Goal: Find specific page/section: Find specific page/section

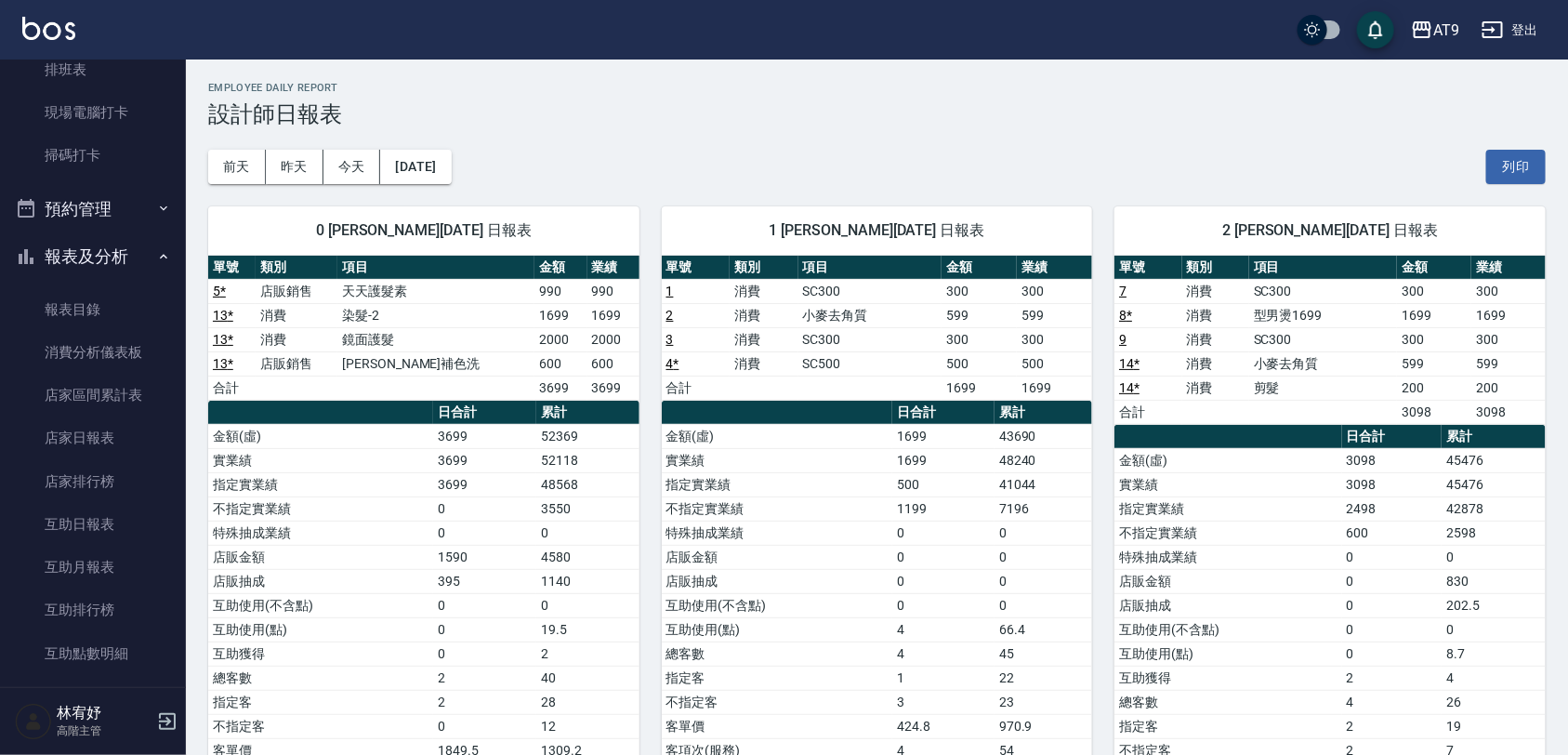
scroll to position [349, 0]
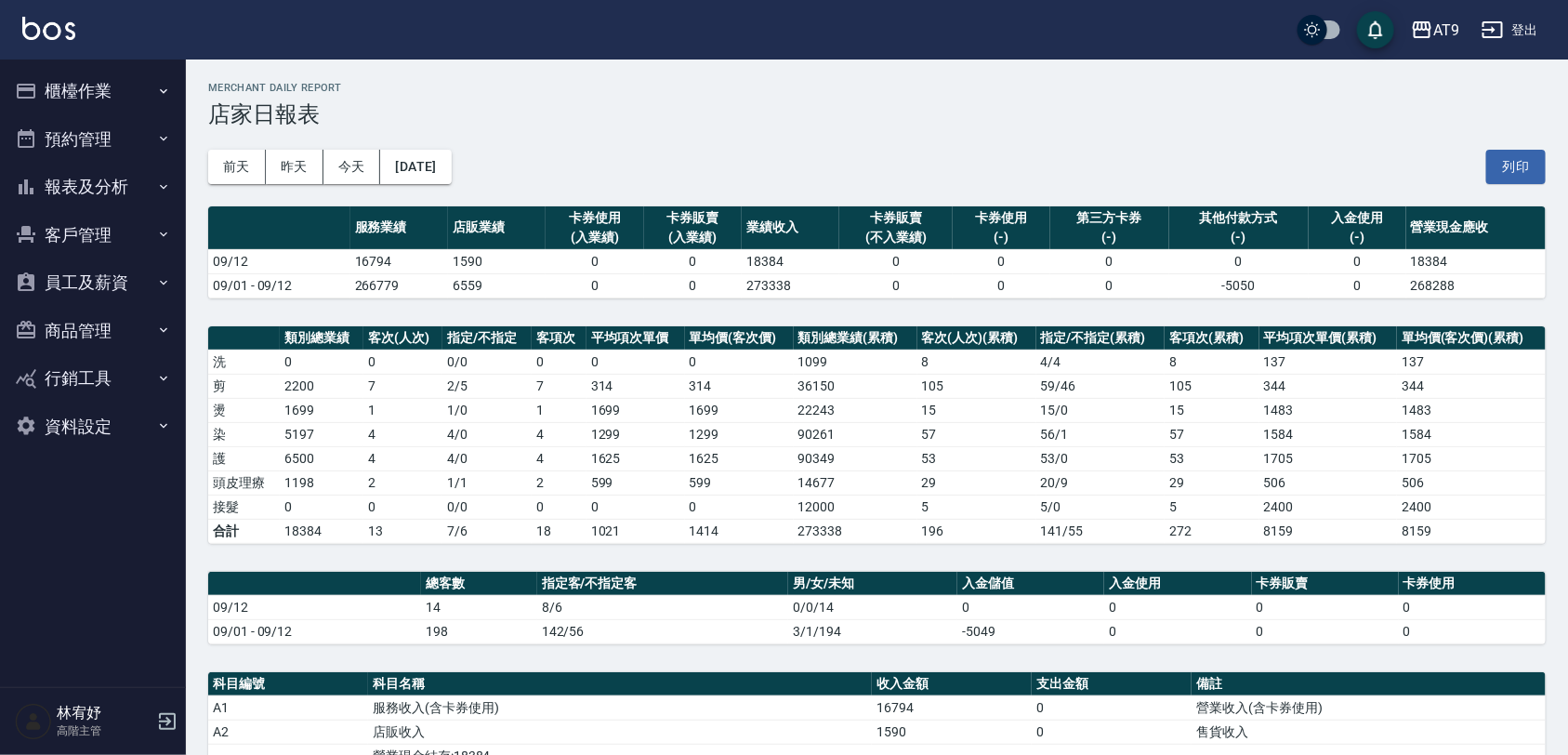
click at [488, 124] on h3 "店家日報表" at bounding box center [876, 114] width 1337 height 26
click at [109, 89] on button "櫃檯作業" at bounding box center [93, 90] width 171 height 48
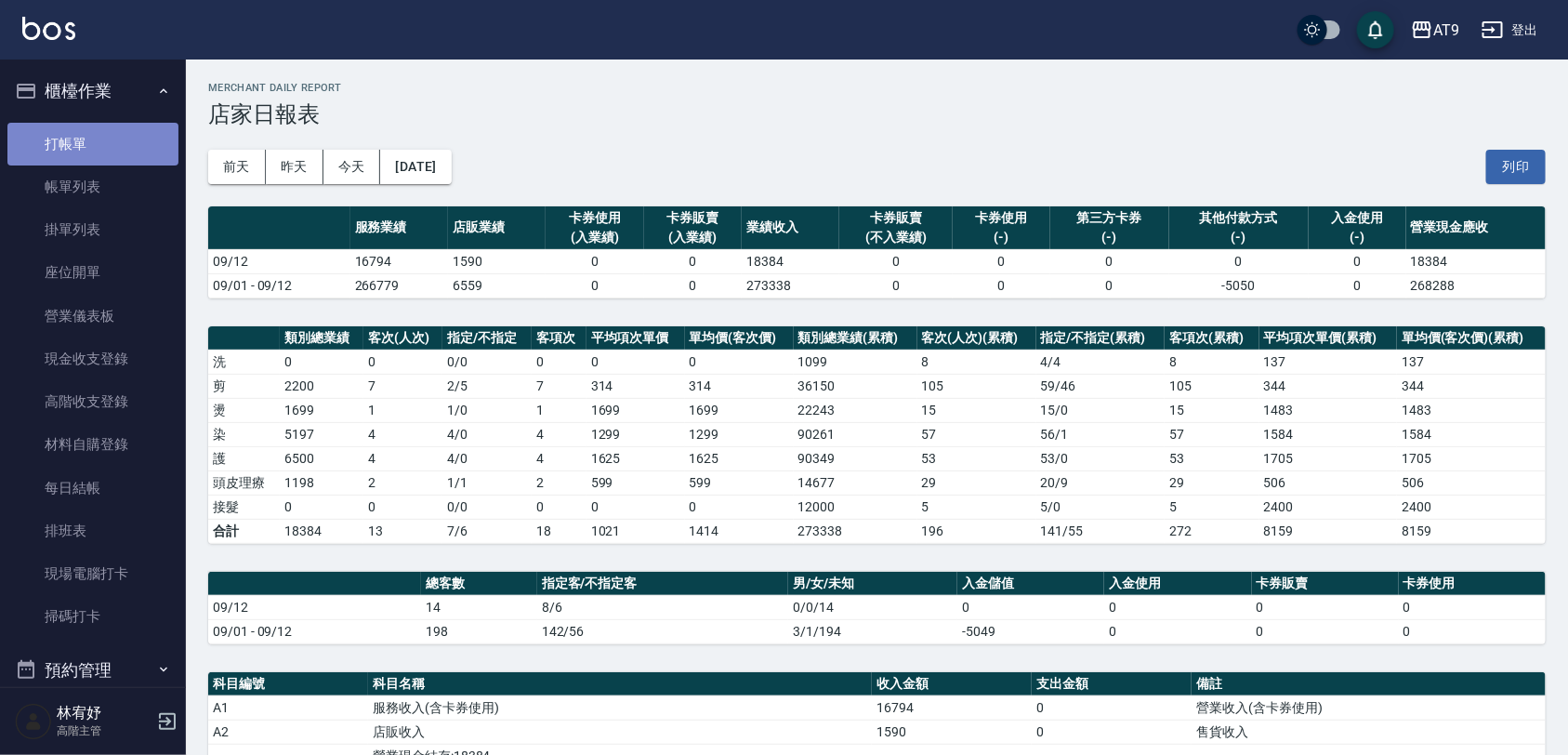
click at [135, 148] on link "打帳單" at bounding box center [93, 144] width 171 height 43
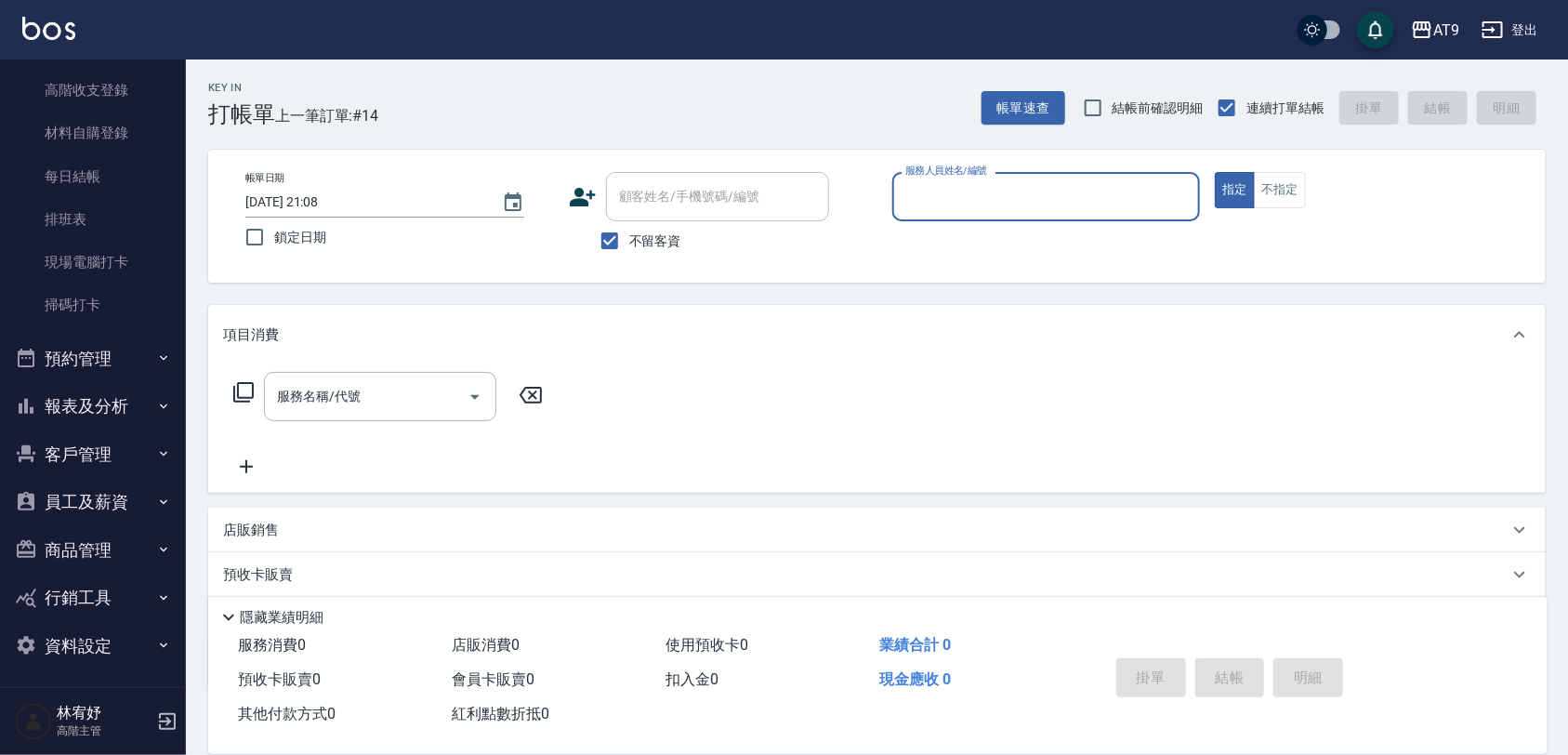
scroll to position [317, 0]
drag, startPoint x: 121, startPoint y: 402, endPoint x: 111, endPoint y: 409, distance: 12.2
click at [121, 402] on button "報表及分析" at bounding box center [93, 401] width 171 height 48
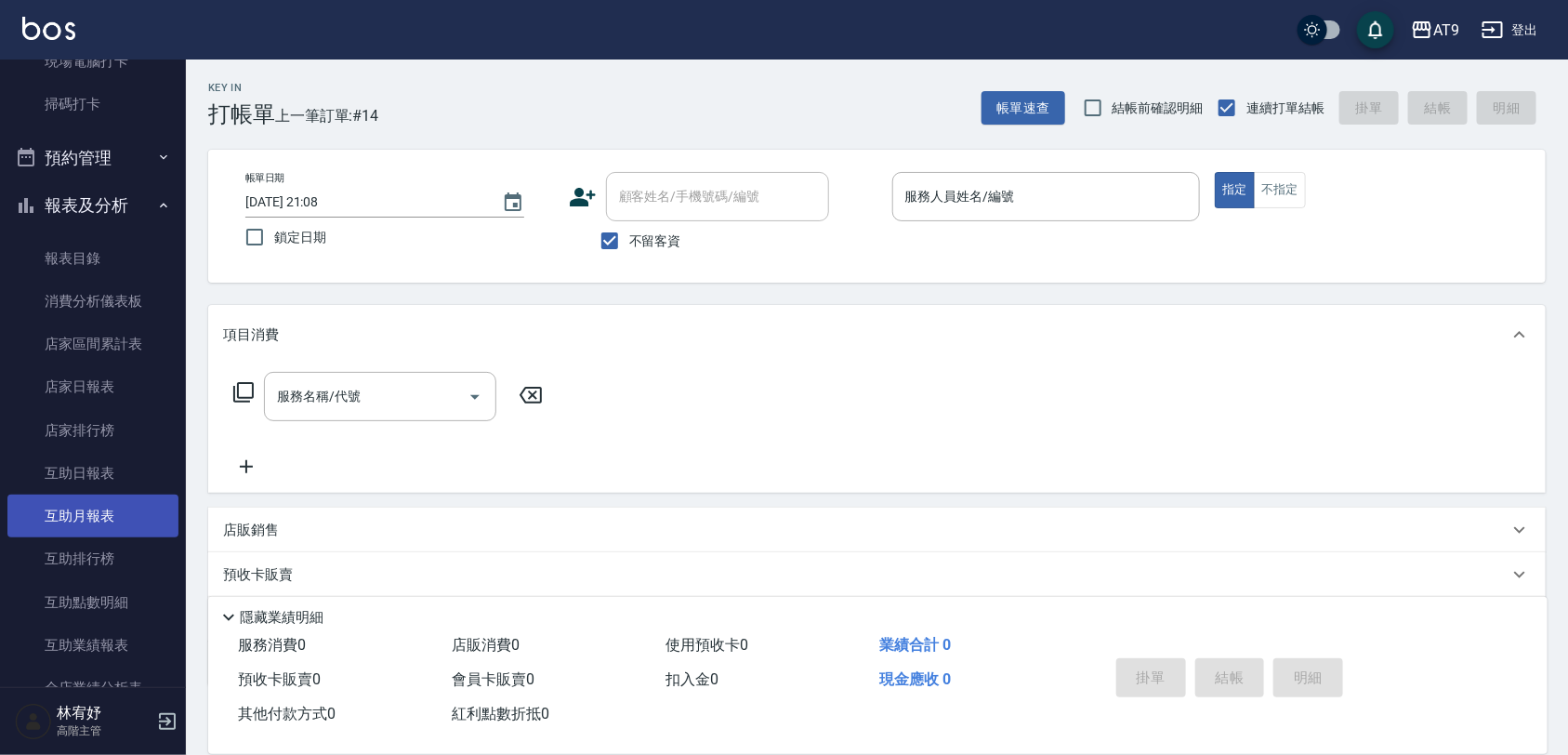
scroll to position [549, 0]
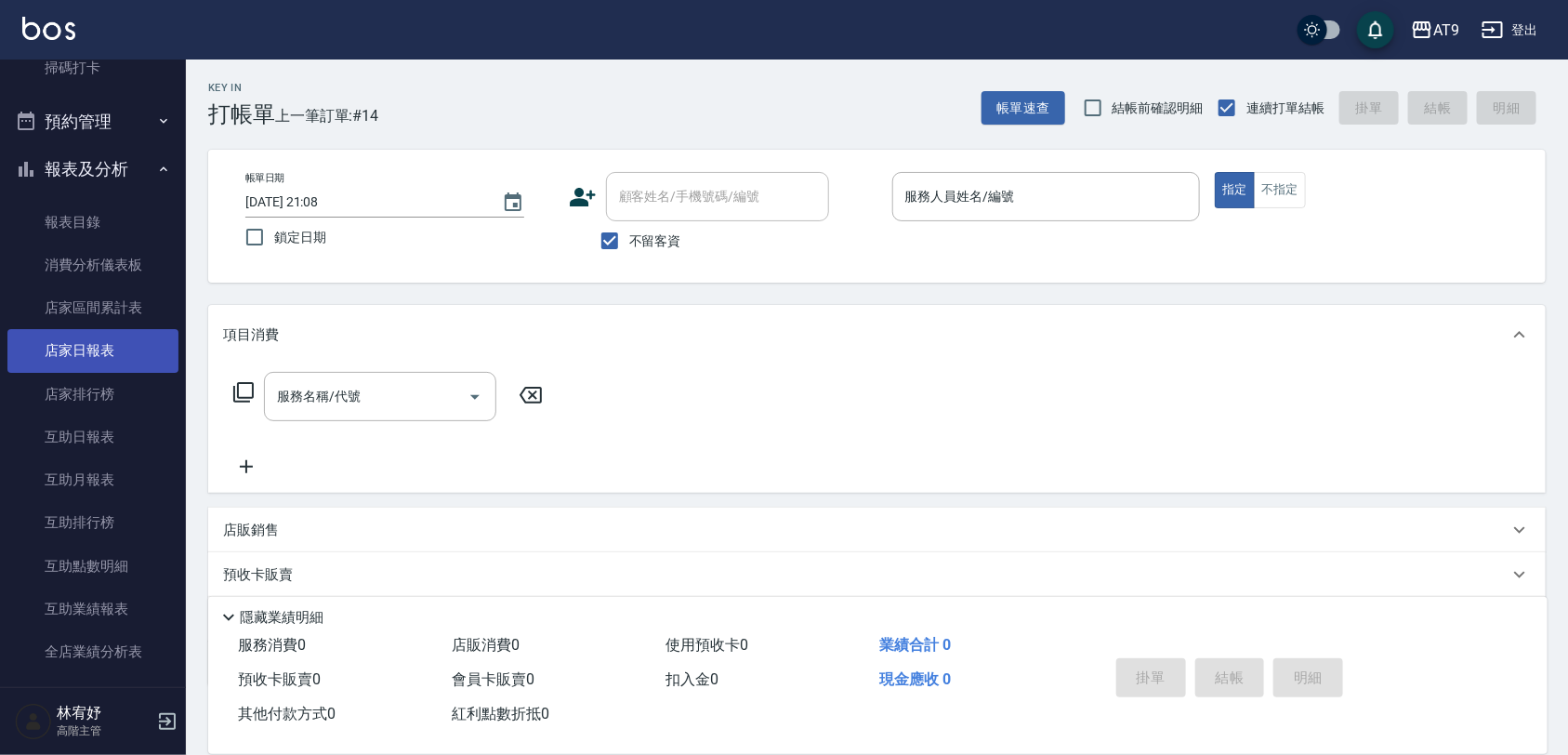
click at [108, 344] on link "店家日報表" at bounding box center [93, 350] width 171 height 43
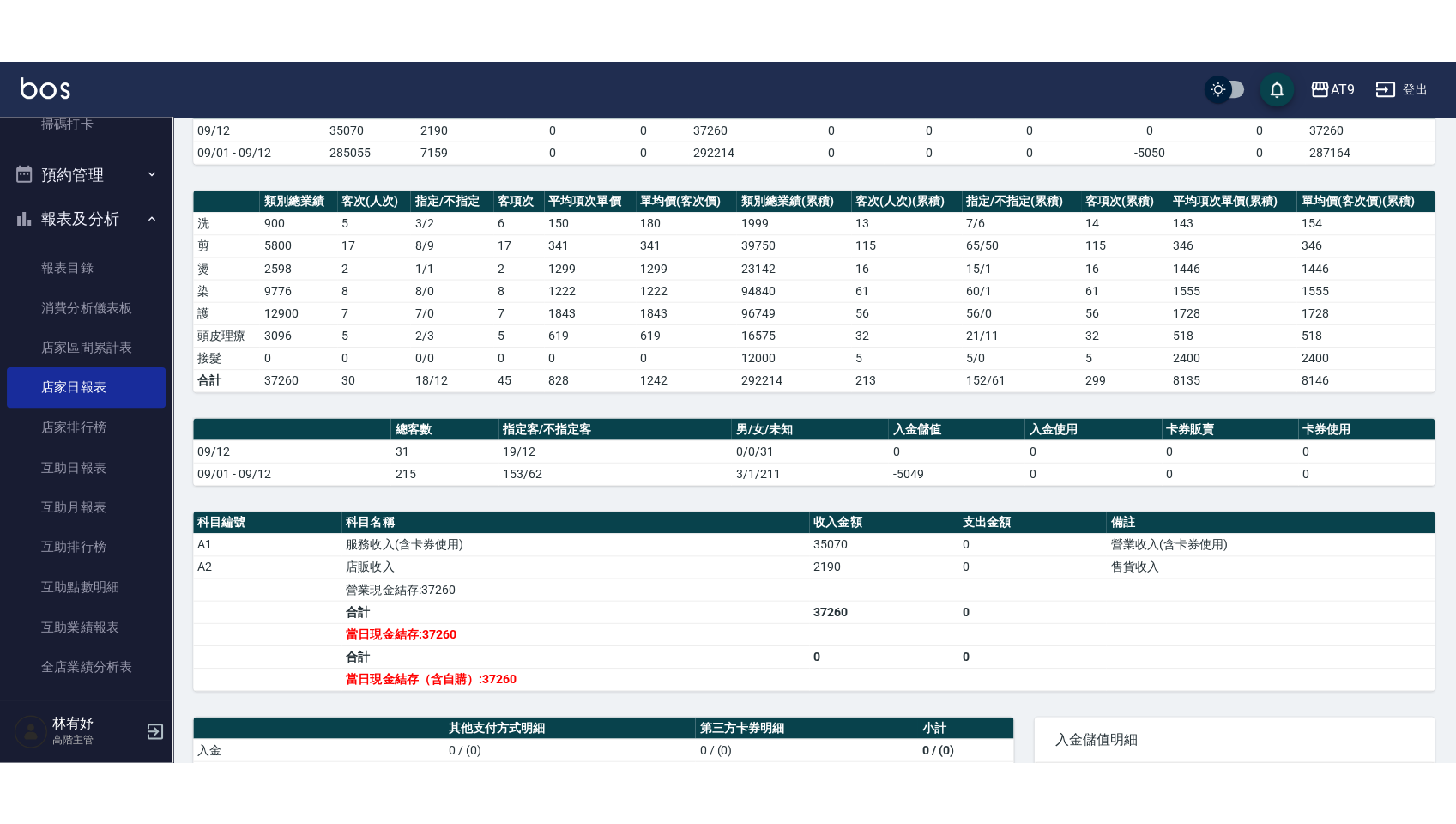
scroll to position [214, 0]
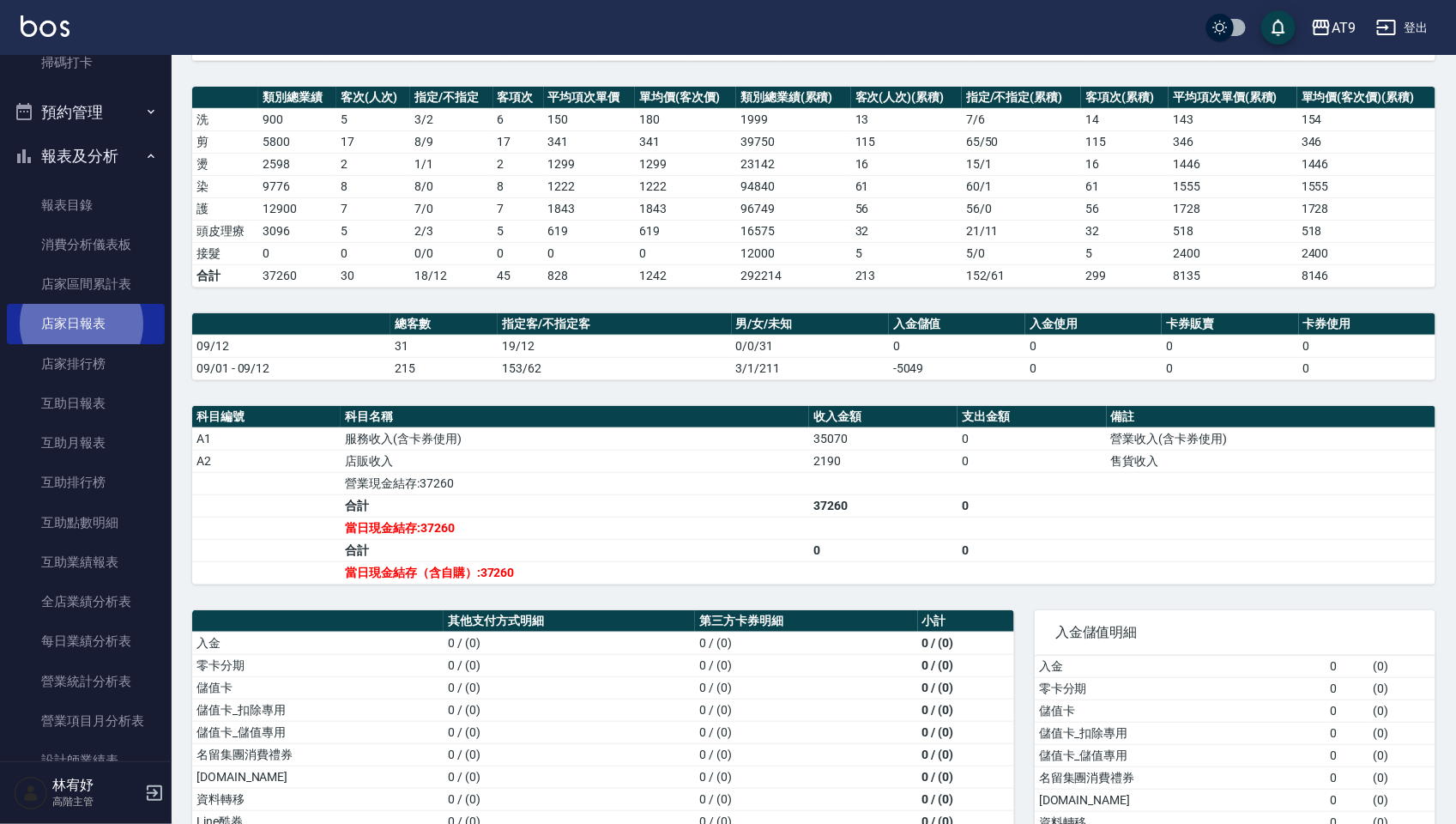
click at [532, 449] on td "服務收入(含卡券使用)" at bounding box center [575, 438] width 468 height 22
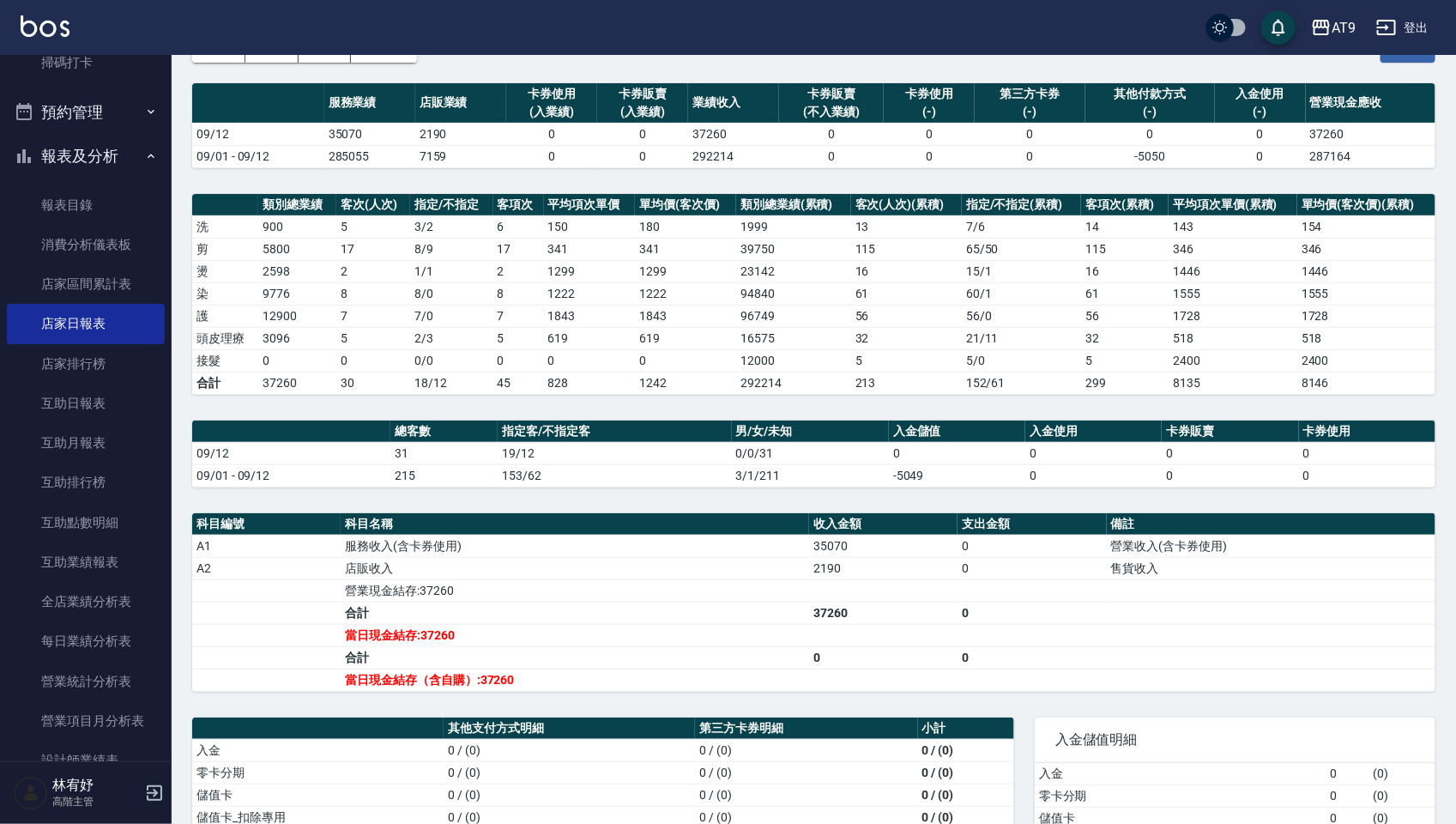
scroll to position [0, 0]
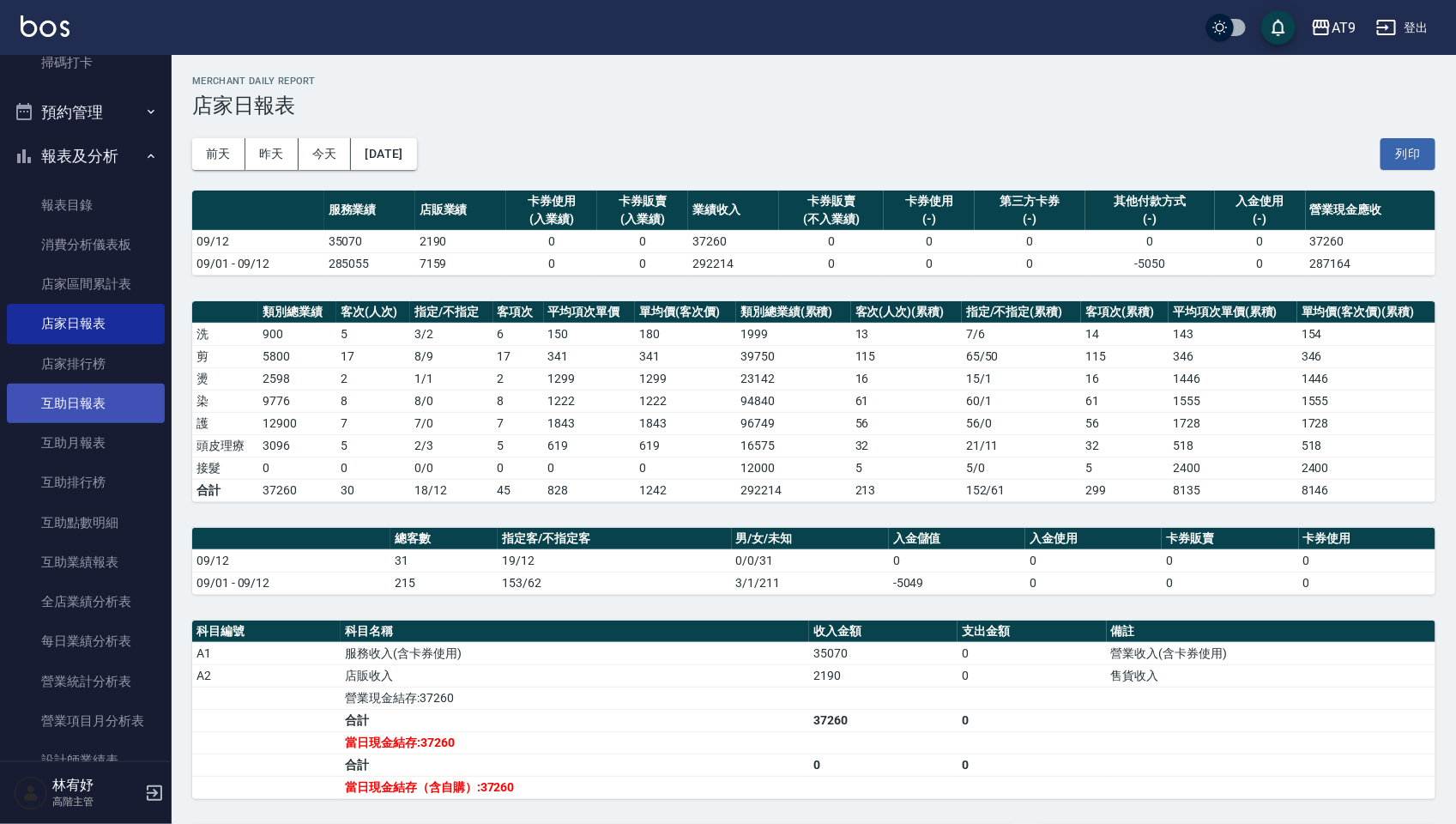
click at [56, 391] on link "互助日報表" at bounding box center [86, 403] width 158 height 39
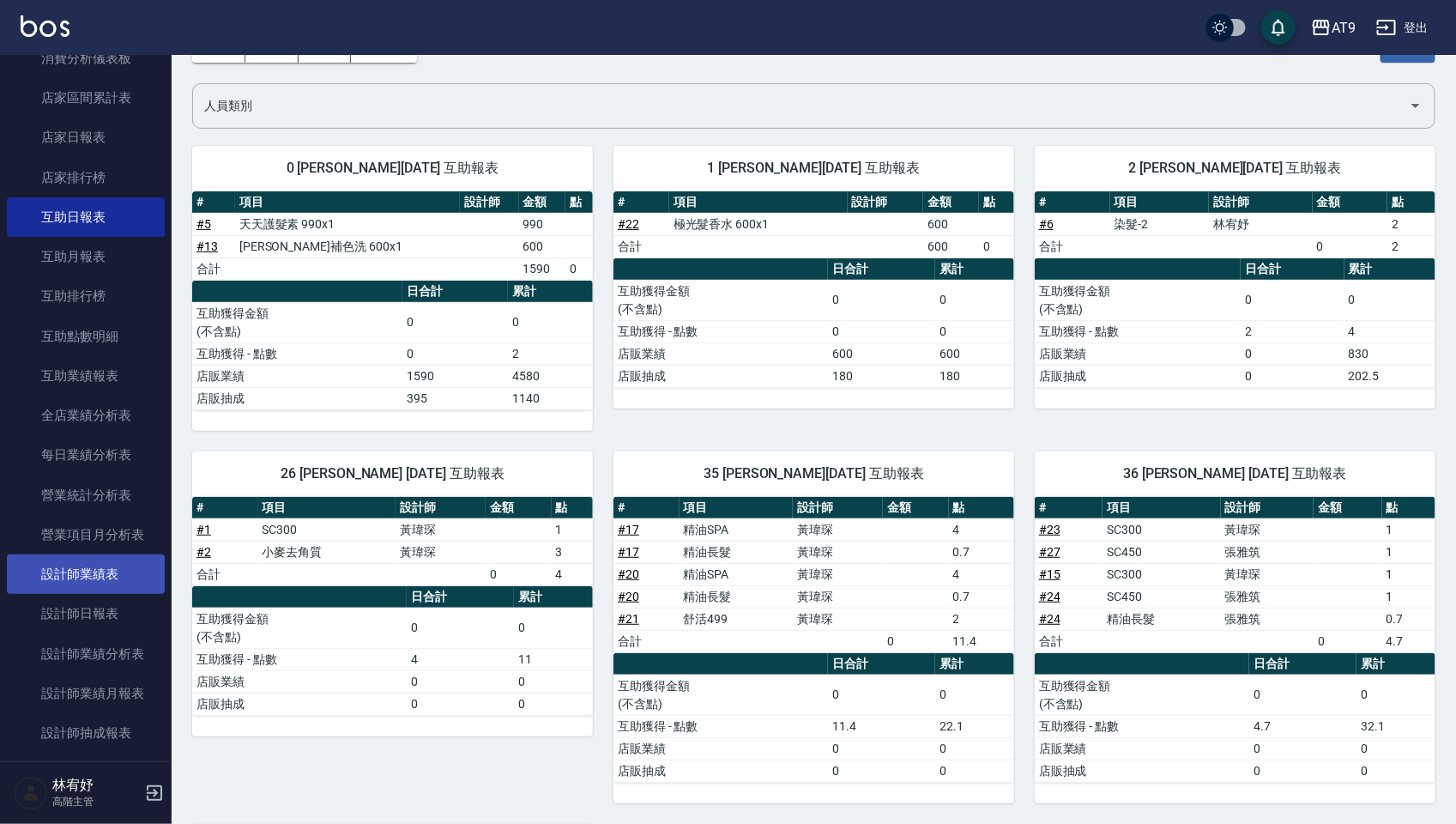
scroll to position [721, 0]
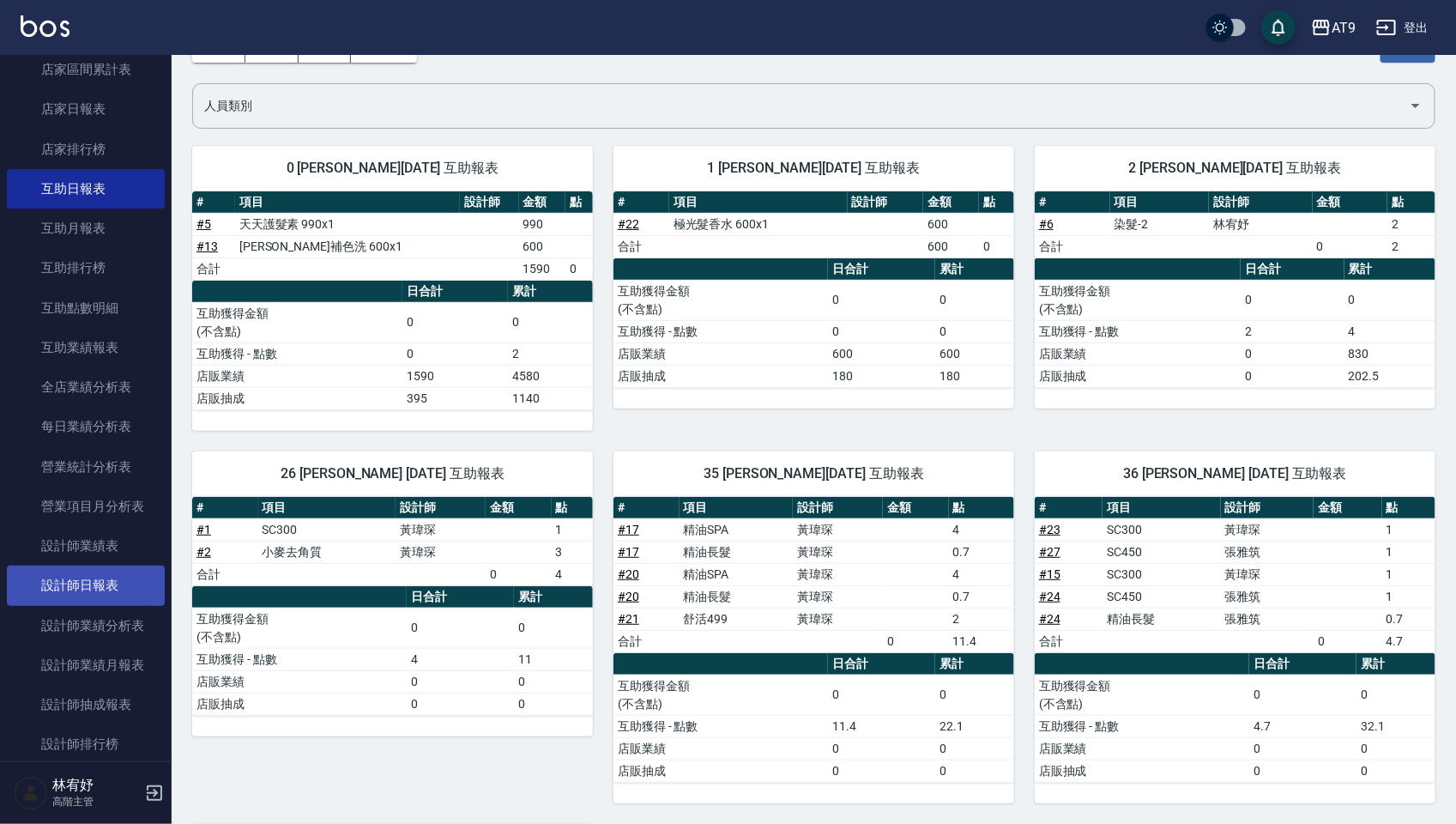
click at [103, 599] on link "設計師日報表" at bounding box center [86, 584] width 158 height 39
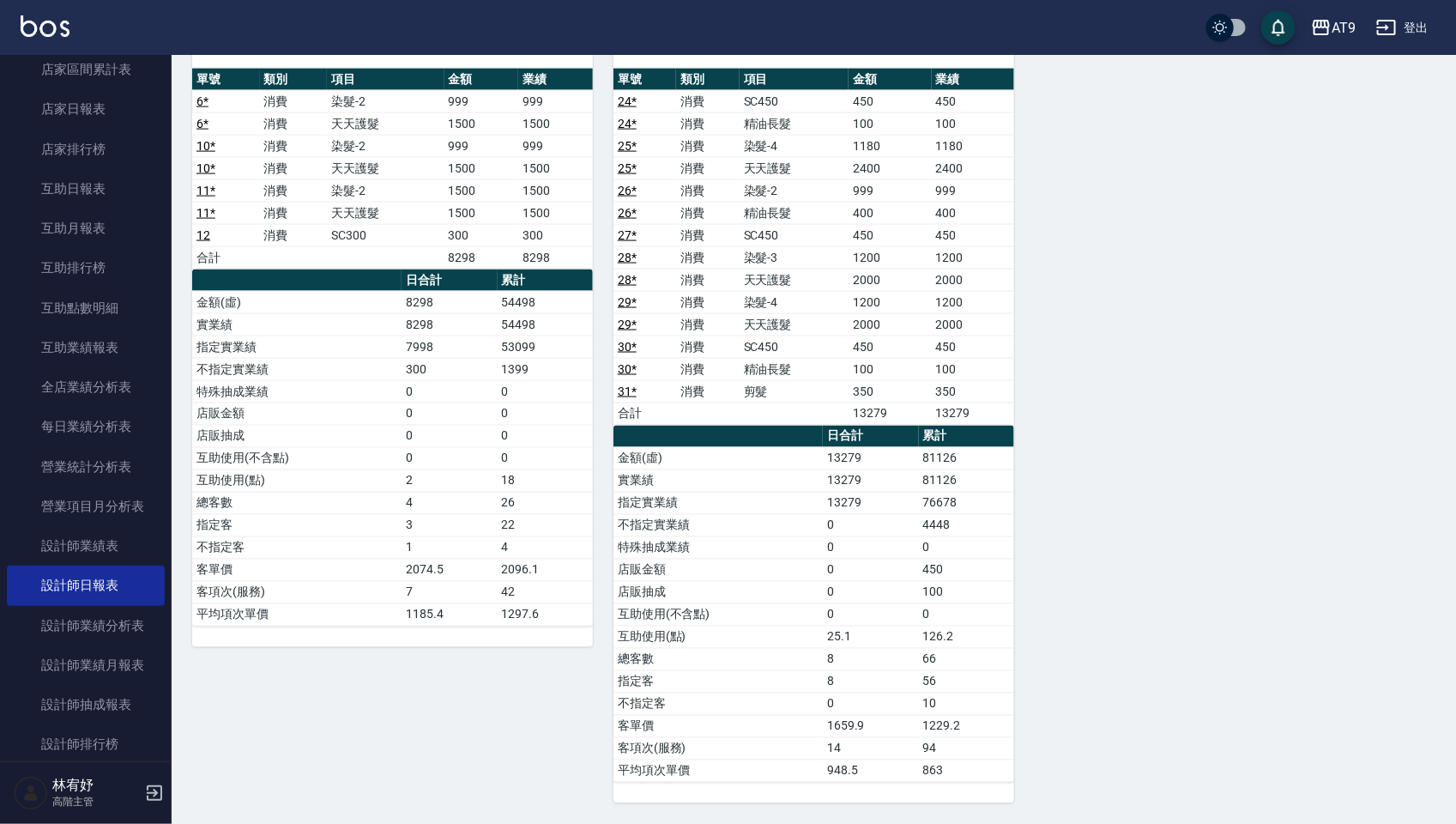
scroll to position [963, 0]
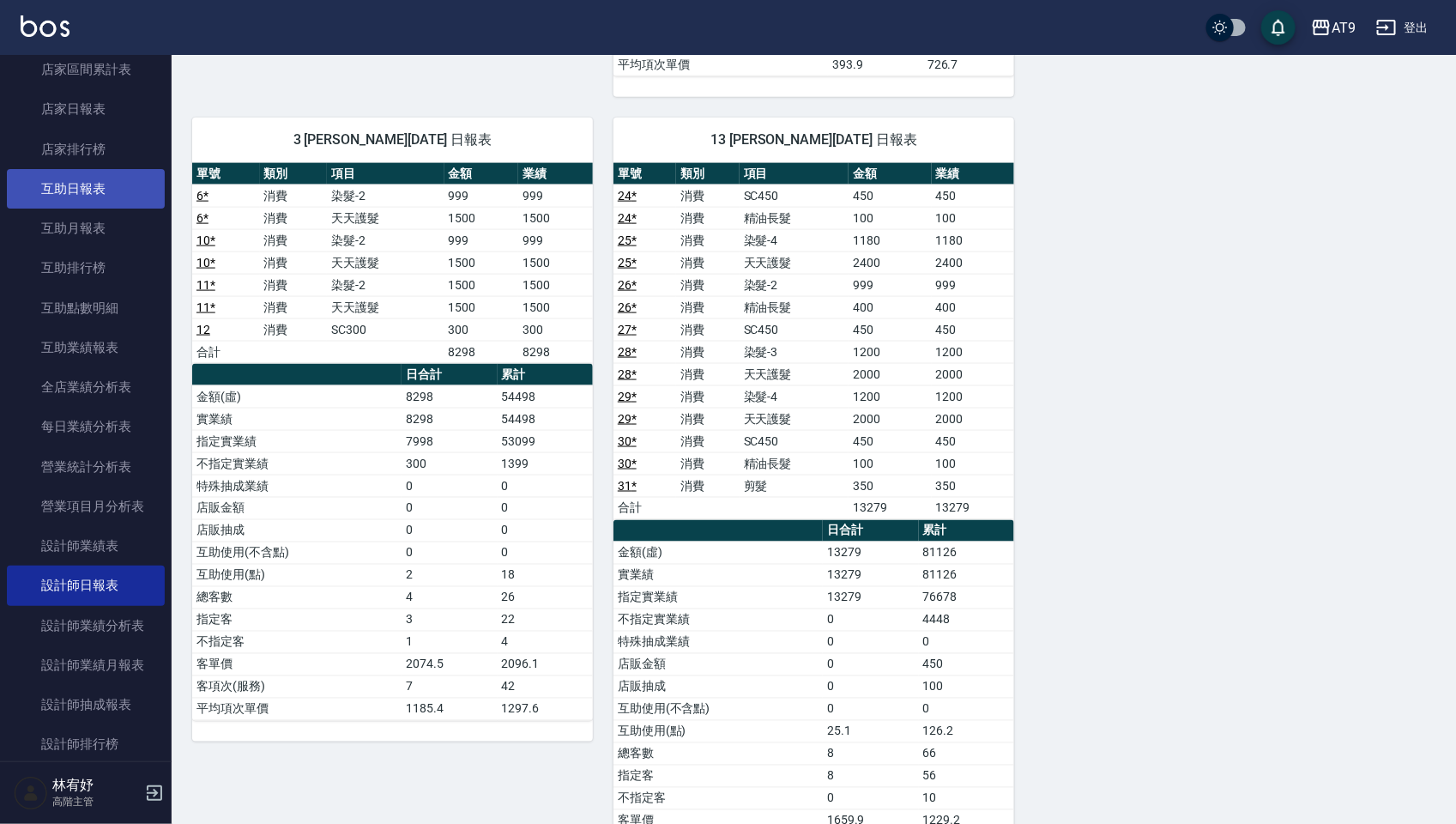
click at [82, 190] on link "互助日報表" at bounding box center [86, 189] width 158 height 39
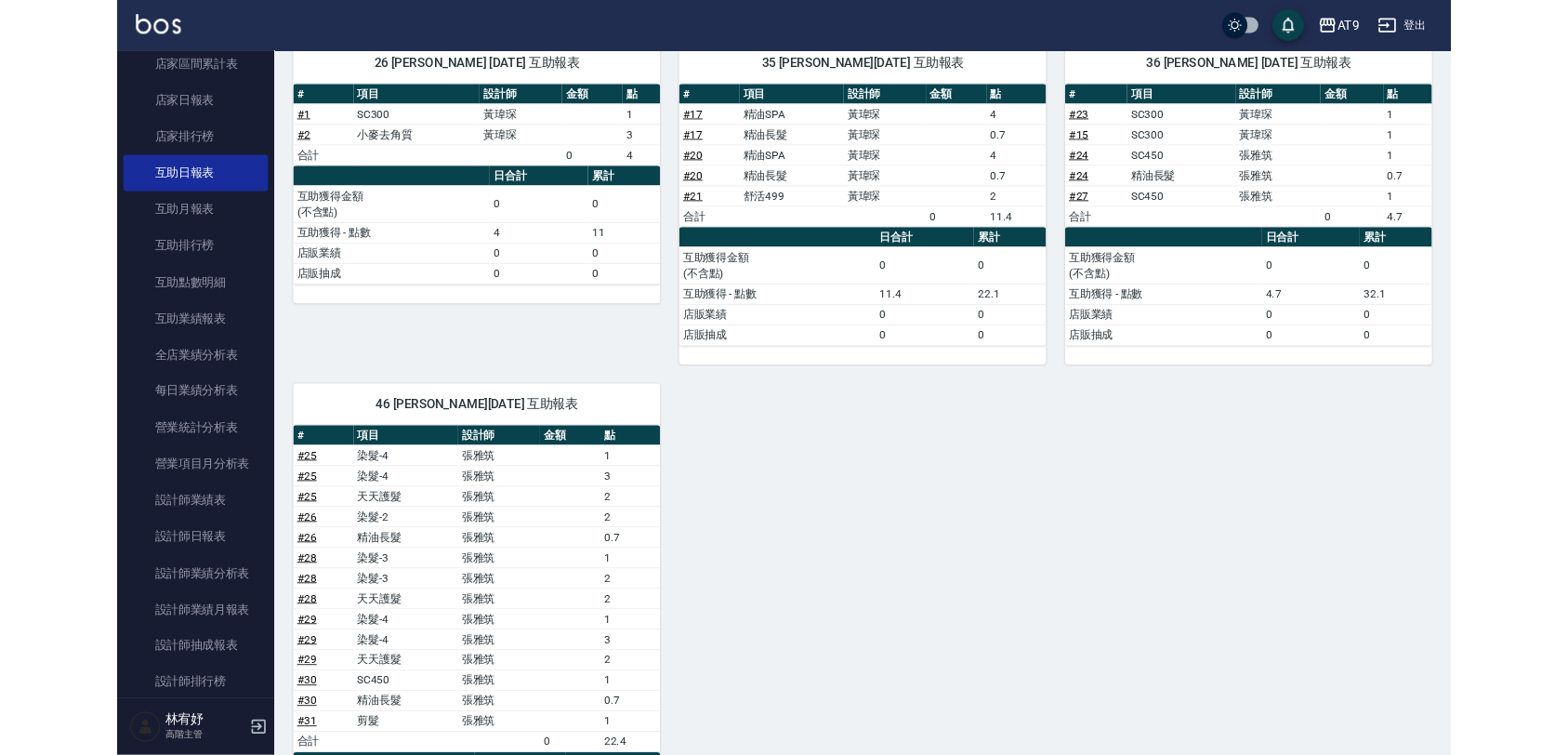
scroll to position [165, 0]
